Goal: Check status: Check status

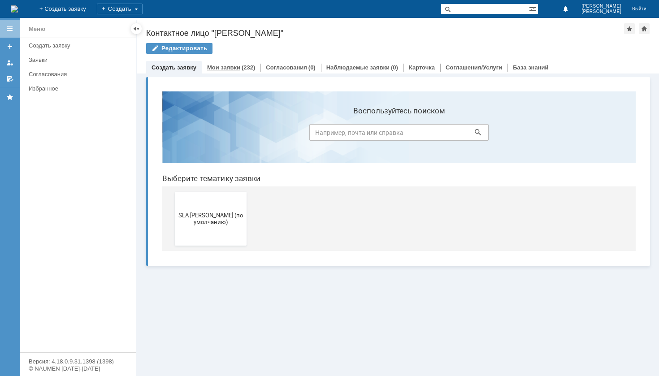
click at [220, 69] on link "Мои заявки" at bounding box center [223, 67] width 33 height 7
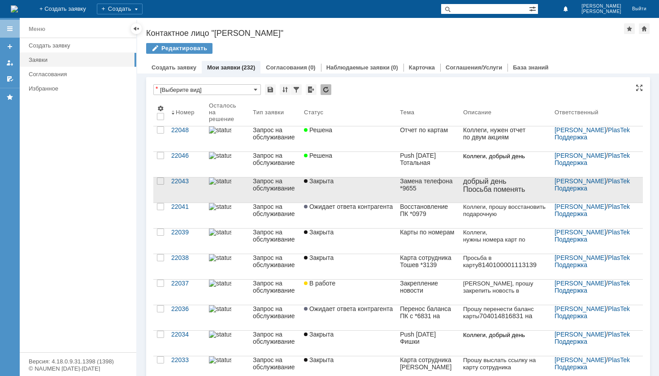
click at [455, 175] on link "Замена телефона *9655" at bounding box center [427, 190] width 63 height 36
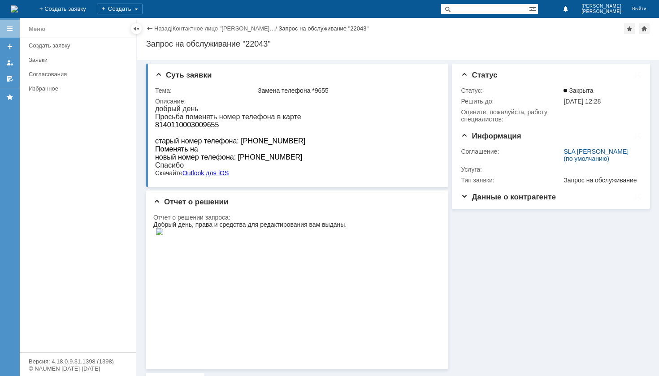
click at [168, 22] on div "Назад | Контактное лицо "[PERSON_NAME]… / Запрос на обслуживание "22043" Запрос…" at bounding box center [398, 39] width 522 height 42
click at [165, 30] on link "Назад" at bounding box center [162, 28] width 17 height 7
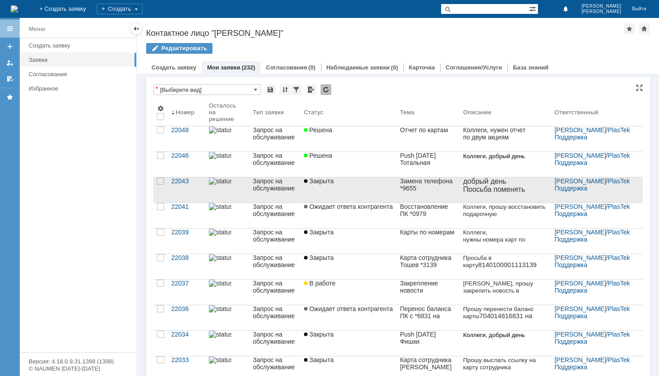
click at [456, 190] on div "Замена телефона *9655" at bounding box center [428, 184] width 56 height 14
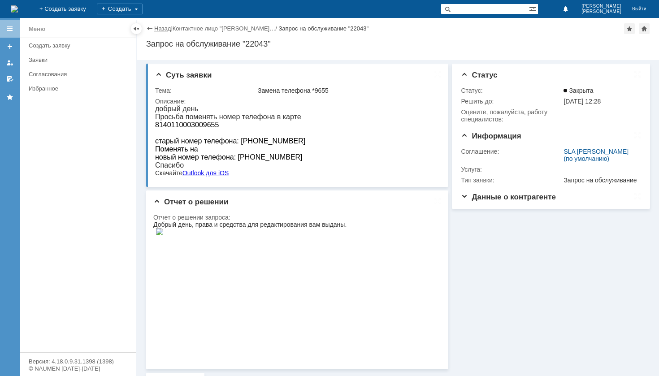
click at [155, 28] on link "Назад" at bounding box center [162, 28] width 17 height 7
